Goal: Task Accomplishment & Management: Complete application form

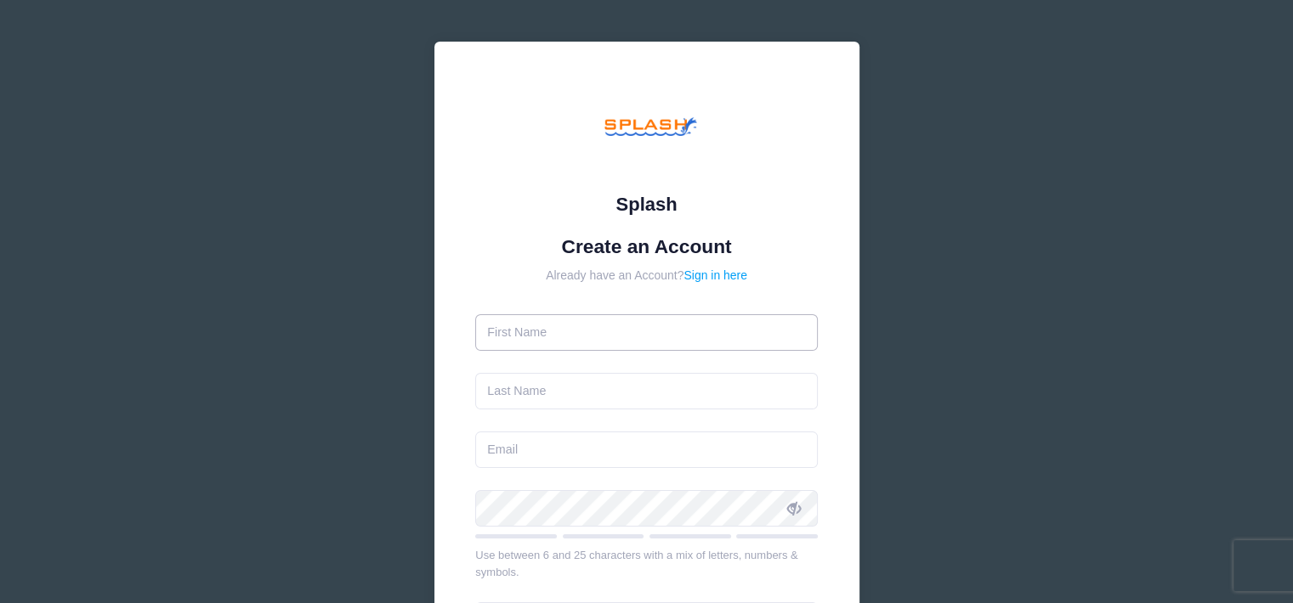
click at [629, 344] on input "text" at bounding box center [646, 332] width 343 height 37
type input "[PERSON_NAME]"
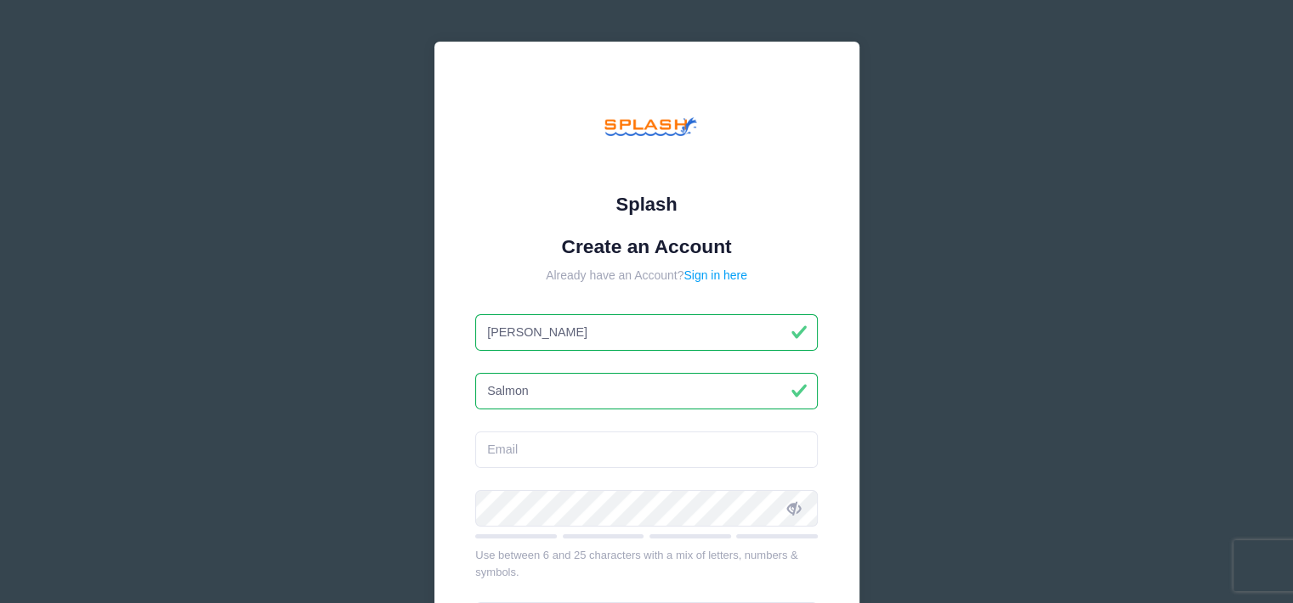
type input "Salmon"
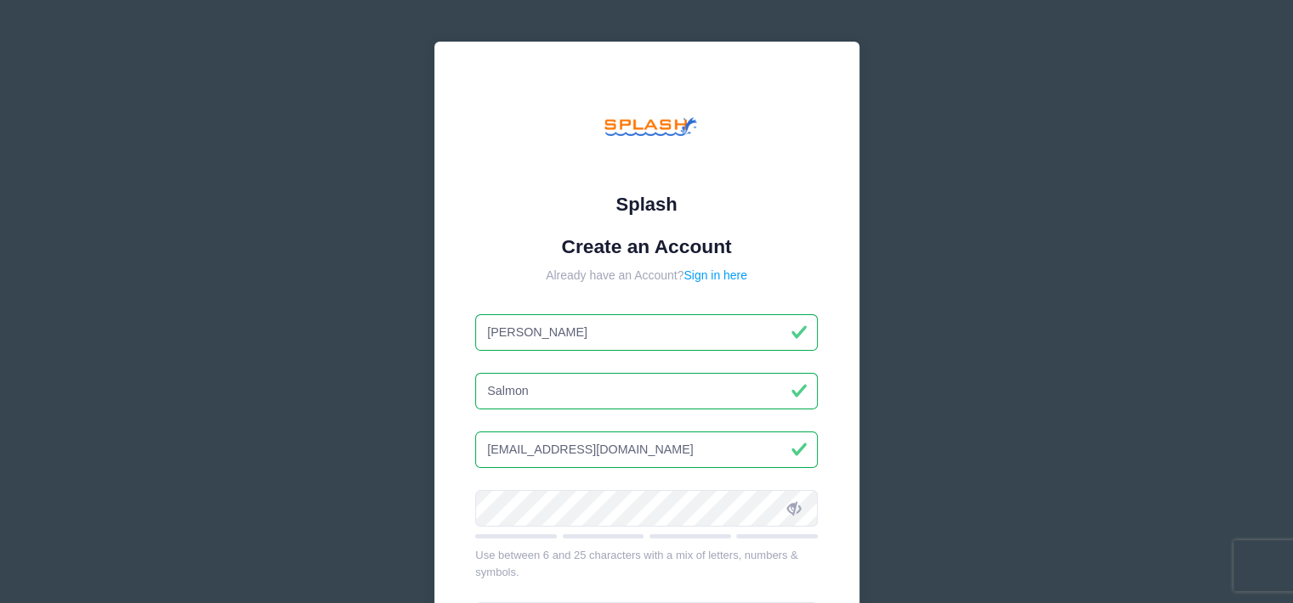
type input "[EMAIL_ADDRESS]"
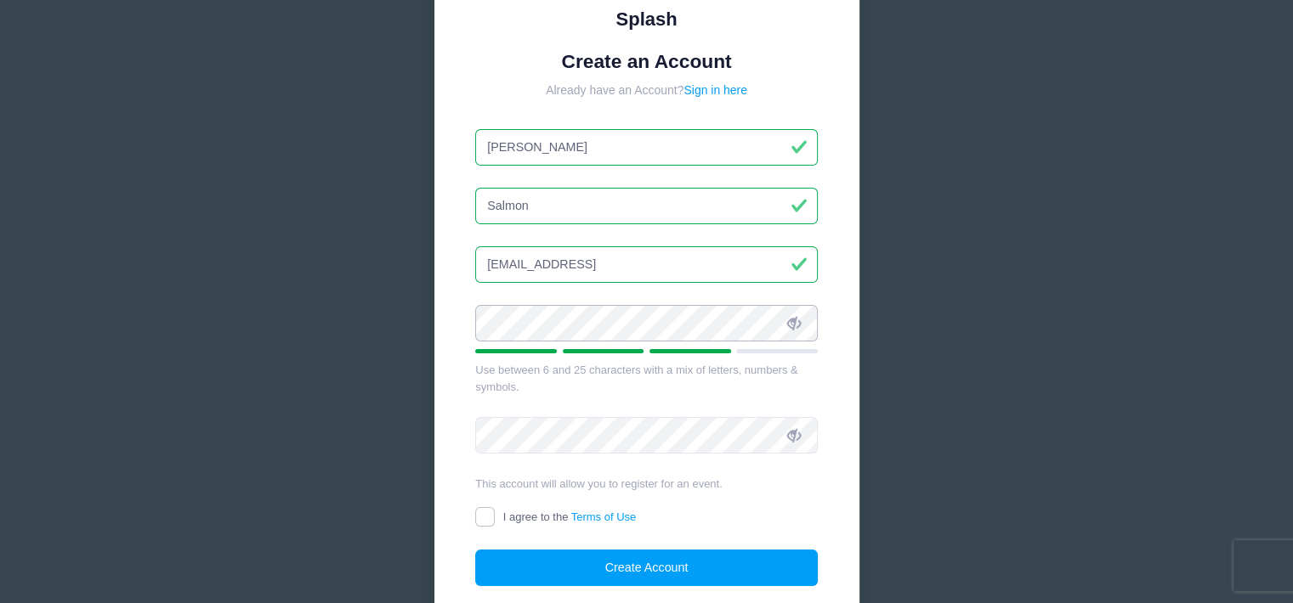
scroll to position [188, 0]
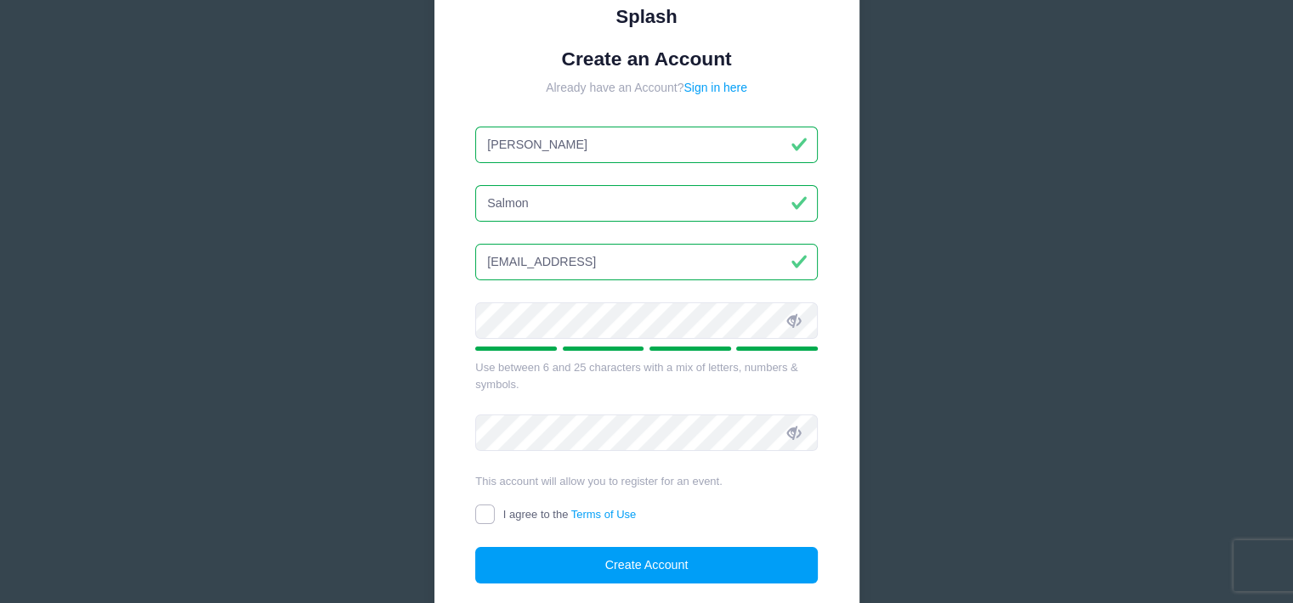
click at [489, 512] on input "I agree to the Terms of Use" at bounding box center [485, 515] width 20 height 20
checkbox input "true"
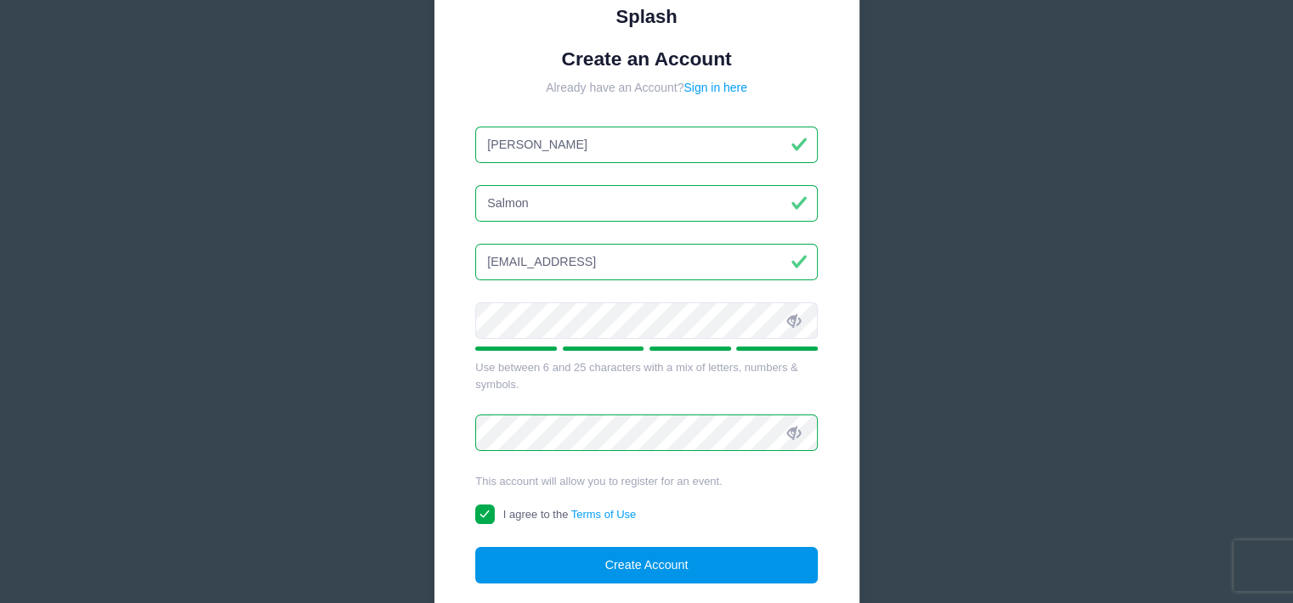
click at [562, 561] on button "Create Account" at bounding box center [646, 565] width 343 height 37
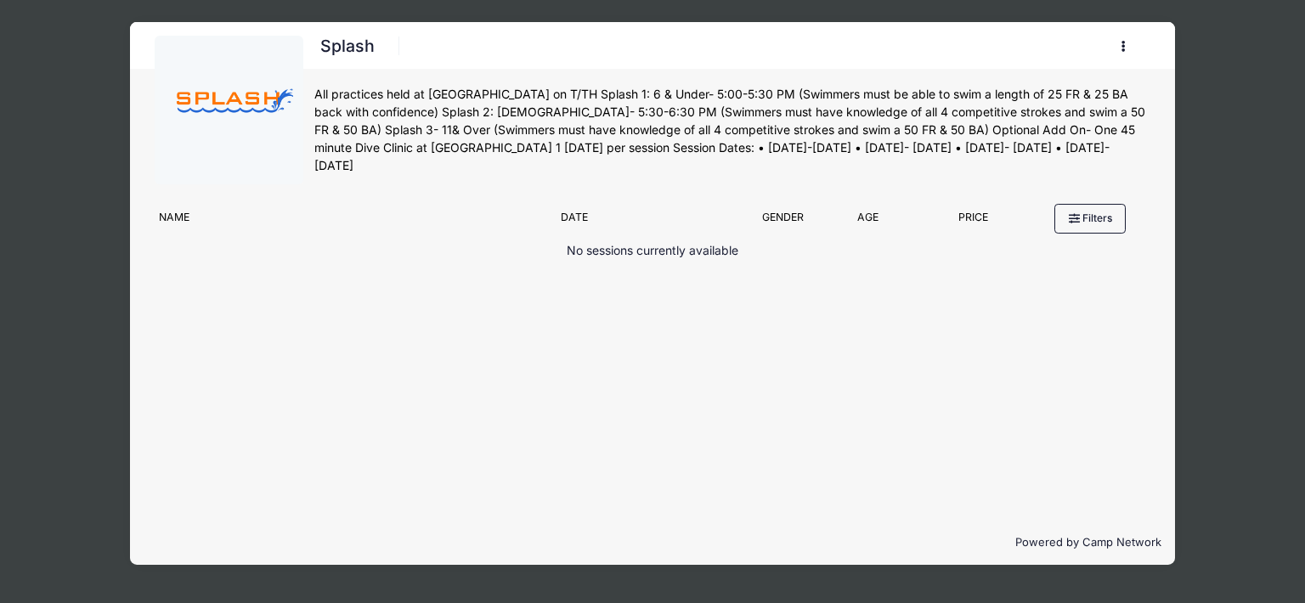
click at [1251, 223] on div "Splash Register My Account Logout" at bounding box center [652, 293] width 1254 height 587
click at [1115, 48] on button "button" at bounding box center [1128, 46] width 46 height 30
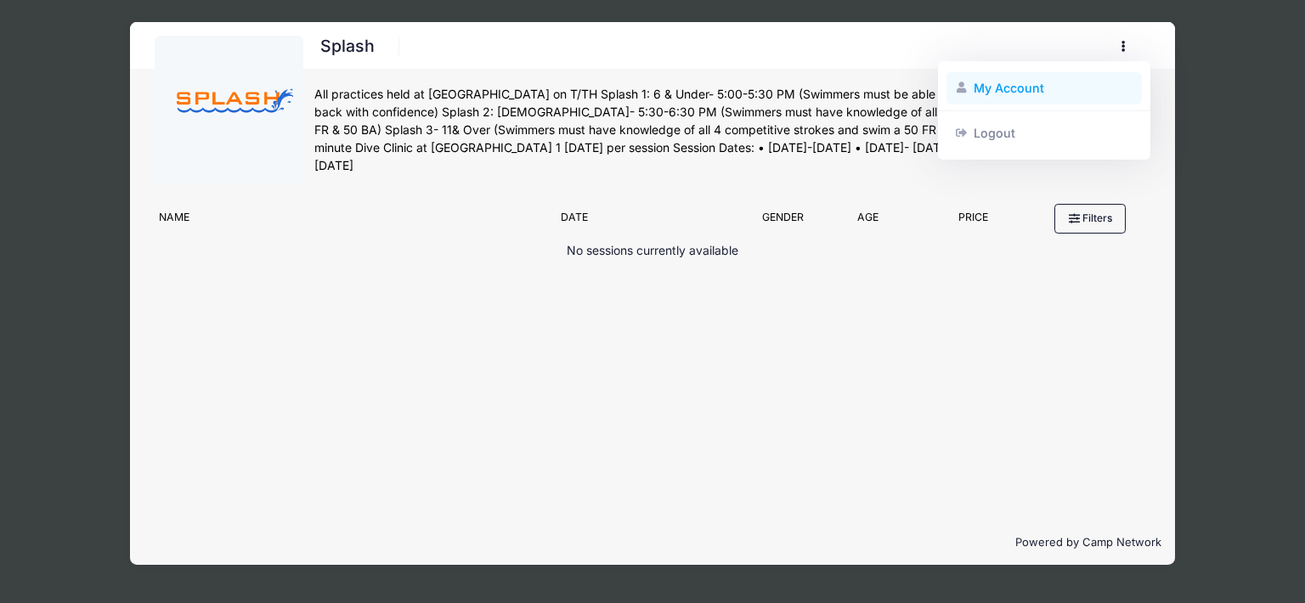
click at [1095, 88] on link "My Account" at bounding box center [1045, 88] width 196 height 32
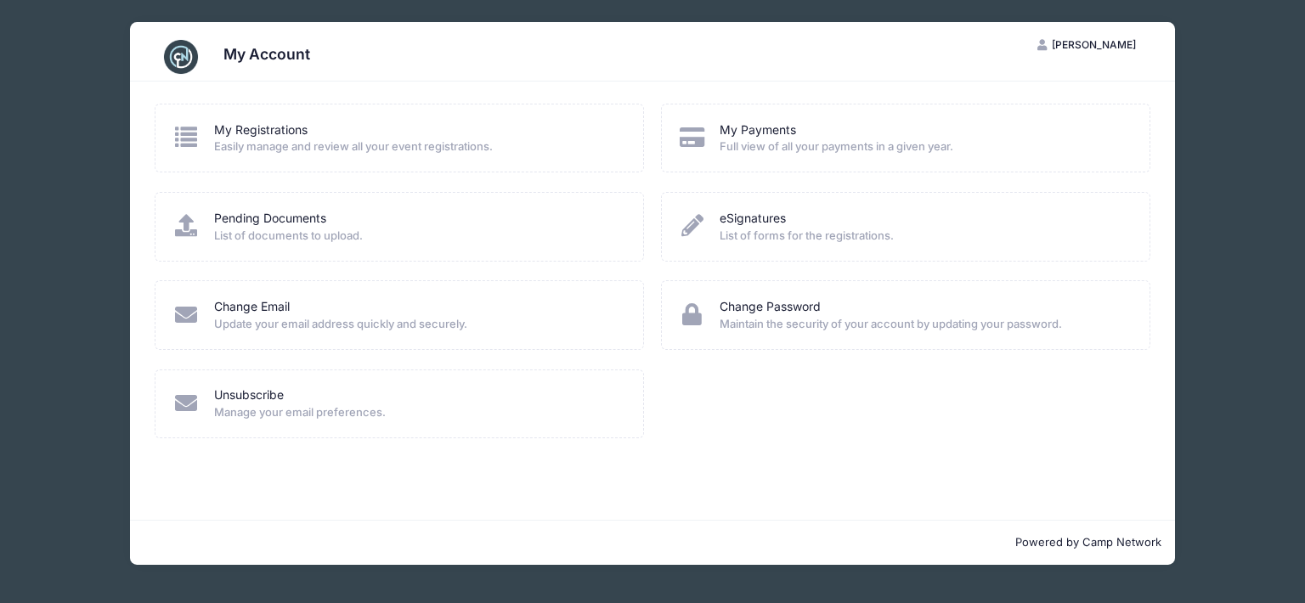
click at [1186, 149] on div "My Account RS Rachel Salmon My Account Logout My Registrations Easily manage an…" at bounding box center [652, 293] width 1254 height 587
